Goal: Information Seeking & Learning: Learn about a topic

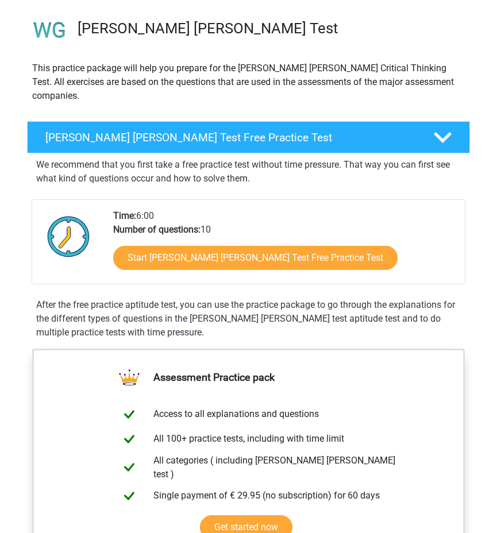
scroll to position [82, 0]
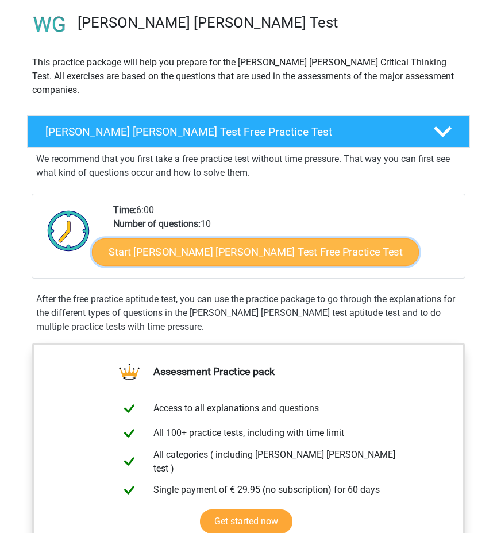
click at [276, 238] on link "Start [PERSON_NAME] [PERSON_NAME] Test Free Practice Test" at bounding box center [255, 252] width 327 height 28
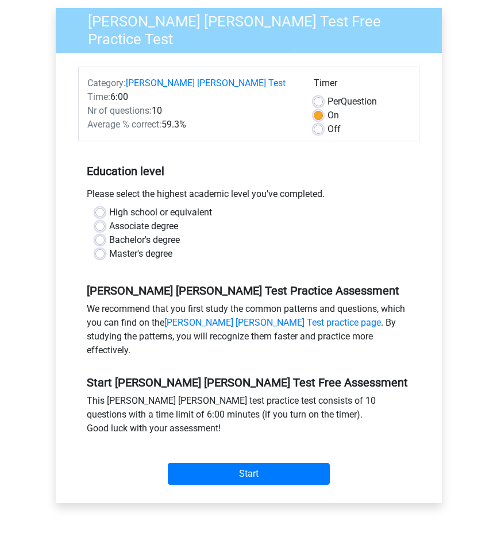
scroll to position [102, 0]
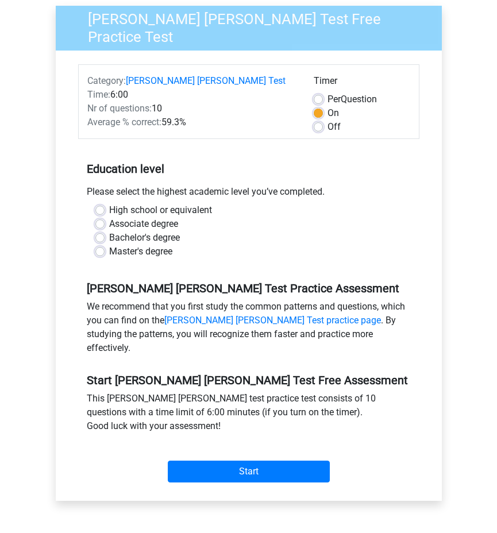
click at [109, 231] on label "Bachelor's degree" at bounding box center [144, 238] width 71 height 14
click at [103, 231] on input "Bachelor's degree" at bounding box center [99, 236] width 9 height 11
radio input "true"
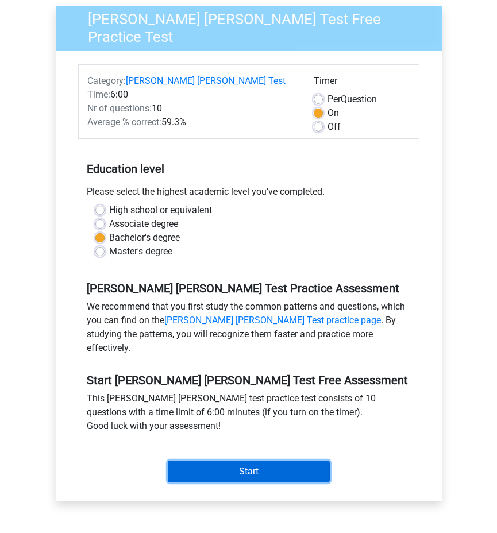
click at [257, 461] on input "Start" at bounding box center [249, 472] width 162 height 22
